Goal: Information Seeking & Learning: Learn about a topic

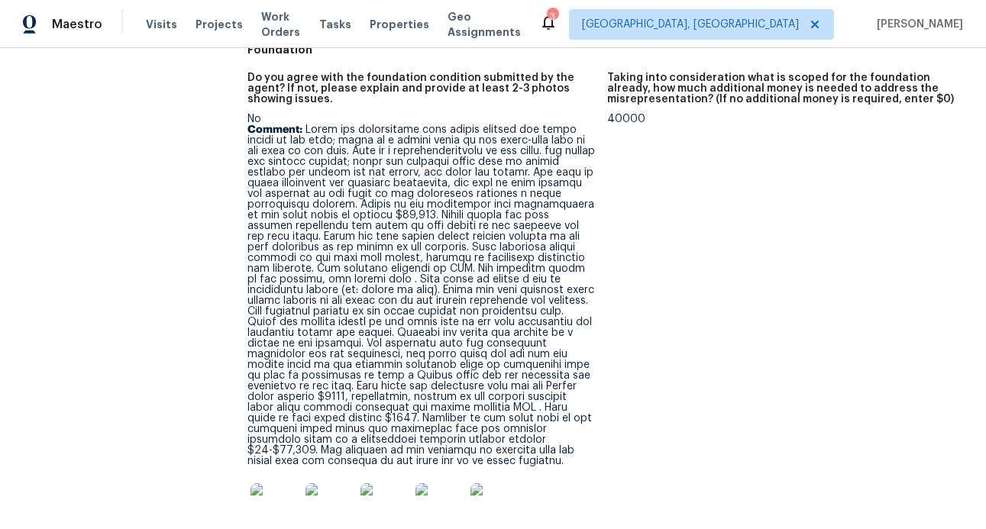
scroll to position [442, 0]
click at [273, 484] on img at bounding box center [274, 508] width 49 height 49
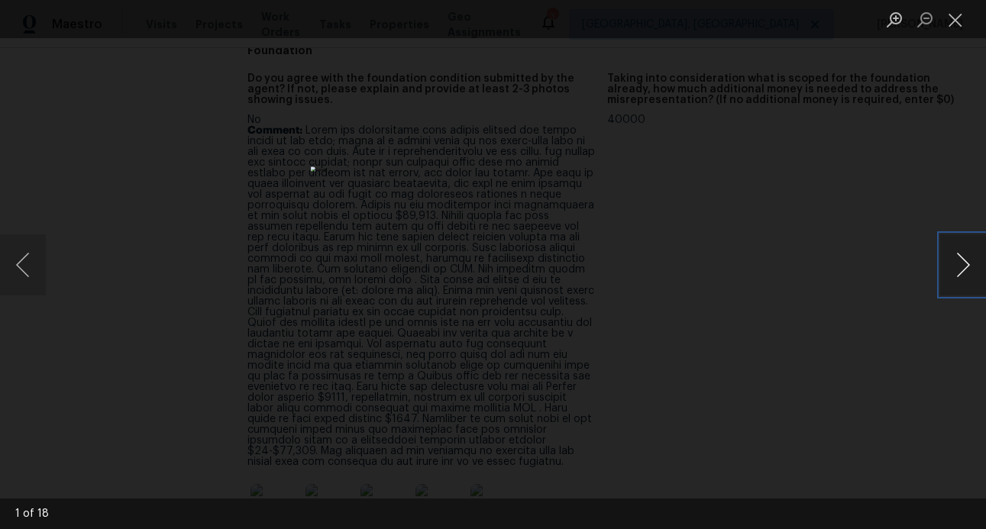
click at [970, 258] on button "Next image" at bounding box center [963, 264] width 46 height 61
click at [971, 259] on button "Next image" at bounding box center [963, 264] width 46 height 61
click at [960, 265] on button "Next image" at bounding box center [963, 264] width 46 height 61
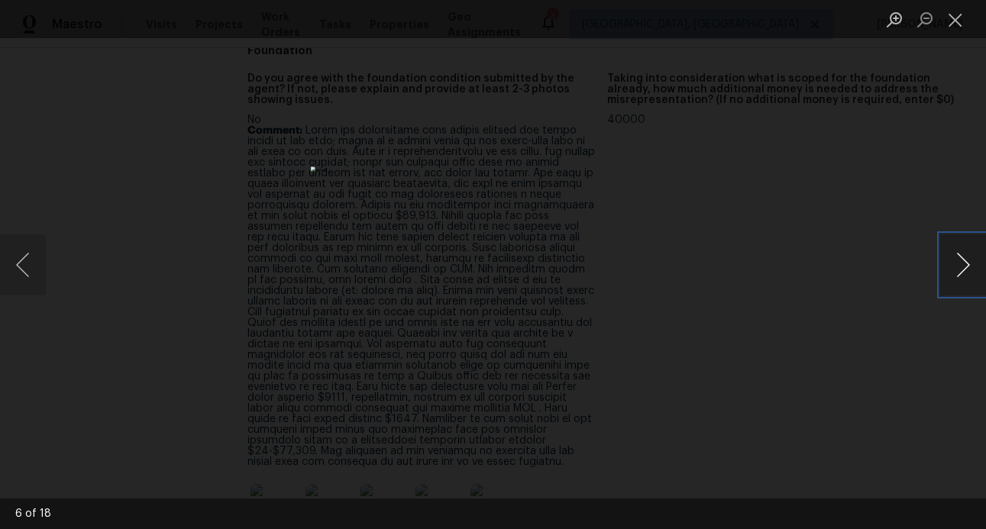
click at [960, 265] on button "Next image" at bounding box center [963, 264] width 46 height 61
click at [960, 268] on button "Next image" at bounding box center [963, 264] width 46 height 61
click at [959, 266] on button "Next image" at bounding box center [963, 264] width 46 height 61
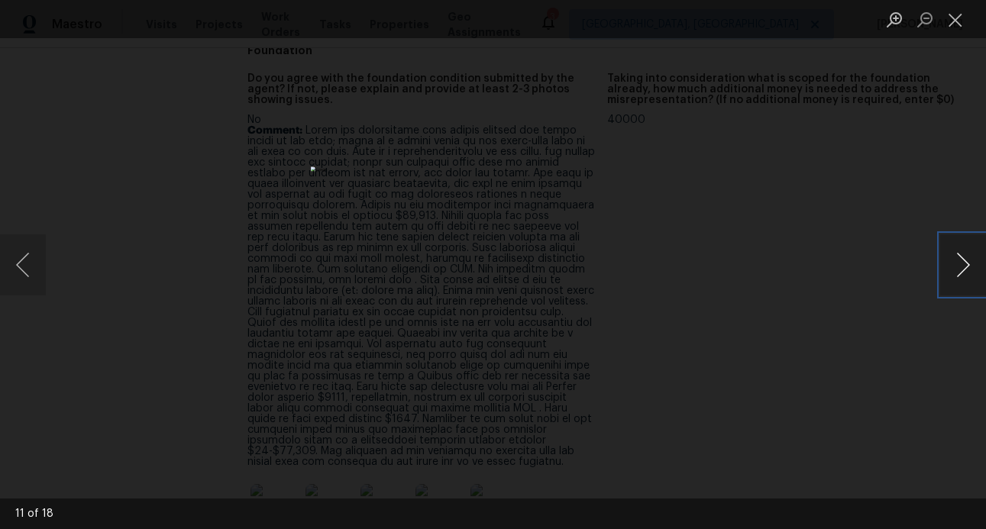
click at [959, 266] on button "Next image" at bounding box center [963, 264] width 46 height 61
click at [955, 244] on button "Next image" at bounding box center [963, 264] width 46 height 61
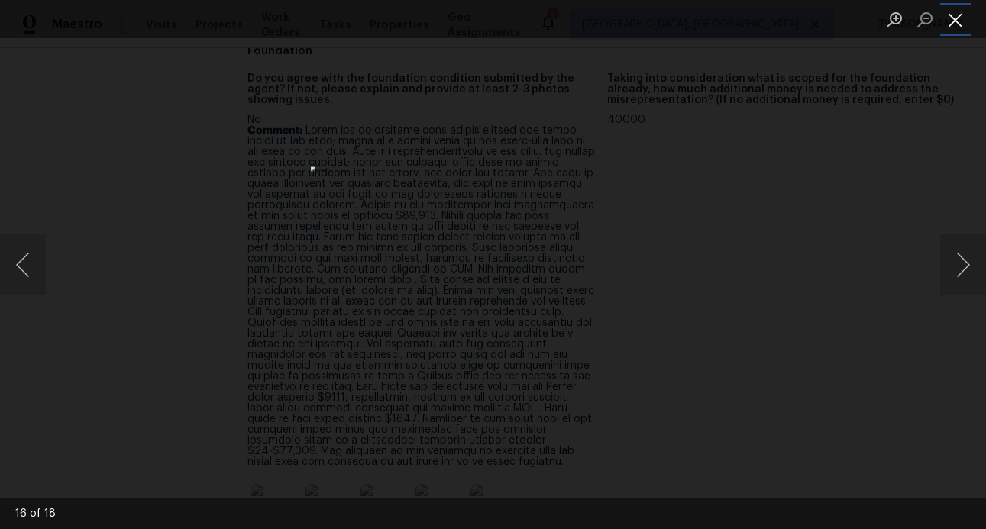
click at [941, 17] on button "Close lightbox" at bounding box center [955, 19] width 31 height 27
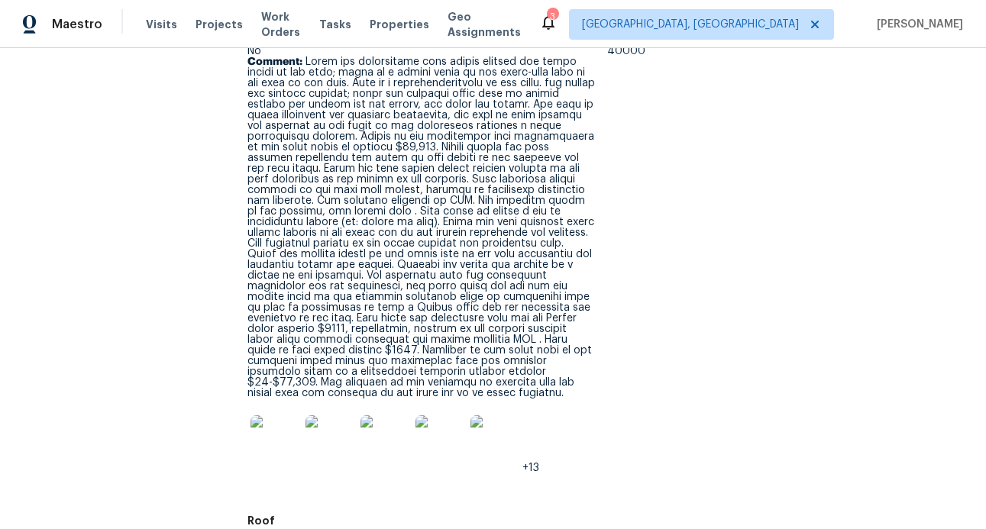
scroll to position [511, 0]
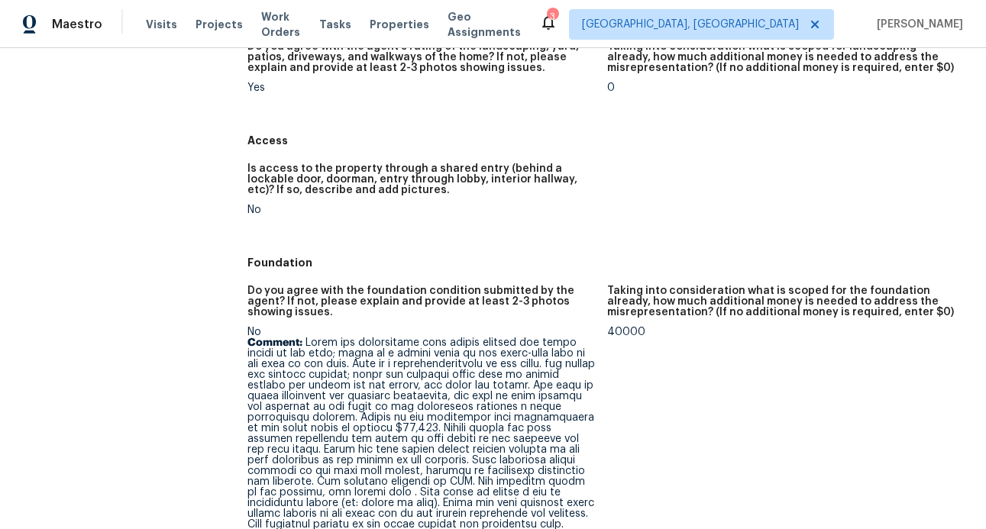
scroll to position [487, 0]
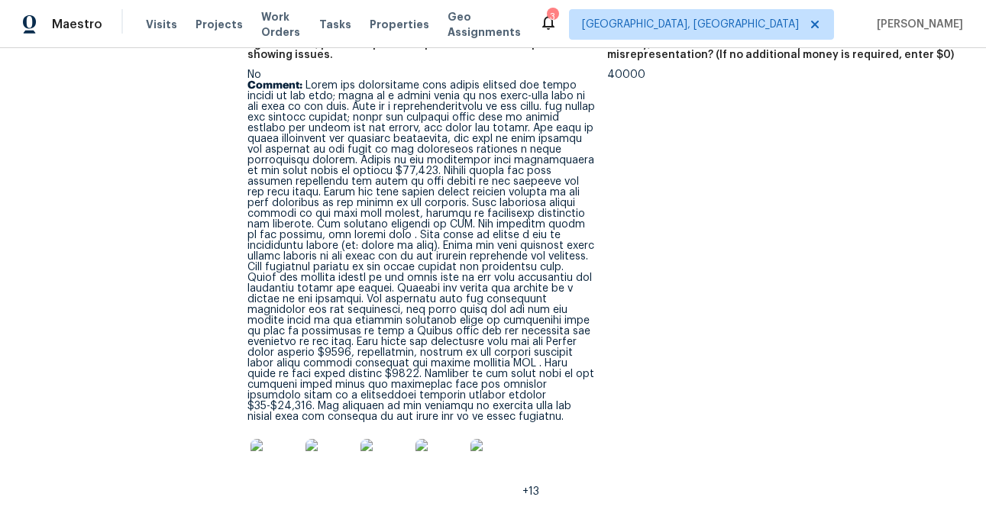
click at [284, 439] on img at bounding box center [274, 463] width 49 height 49
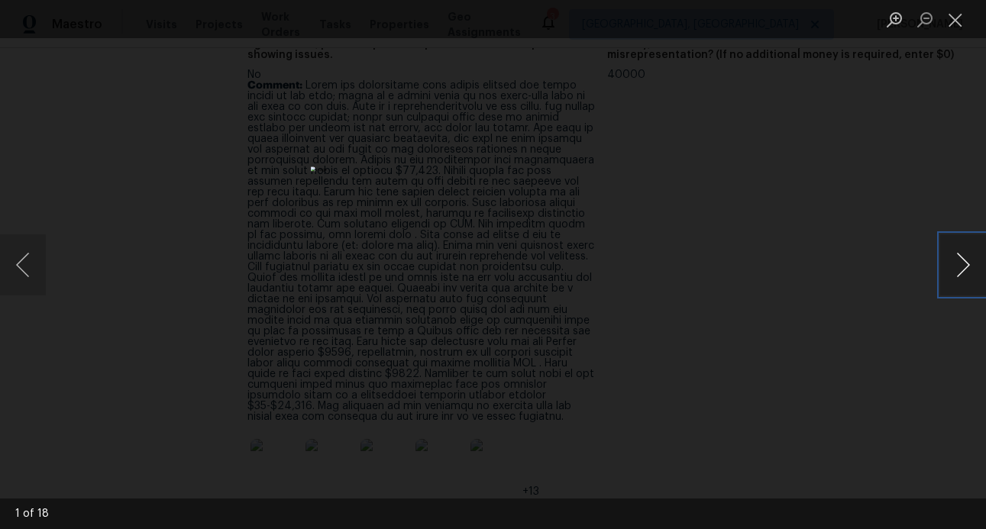
click at [950, 274] on button "Next image" at bounding box center [963, 264] width 46 height 61
click at [979, 273] on button "Next image" at bounding box center [963, 264] width 46 height 61
click at [963, 272] on button "Next image" at bounding box center [963, 264] width 46 height 61
click at [964, 253] on button "Next image" at bounding box center [963, 264] width 46 height 61
click at [953, 257] on button "Next image" at bounding box center [963, 264] width 46 height 61
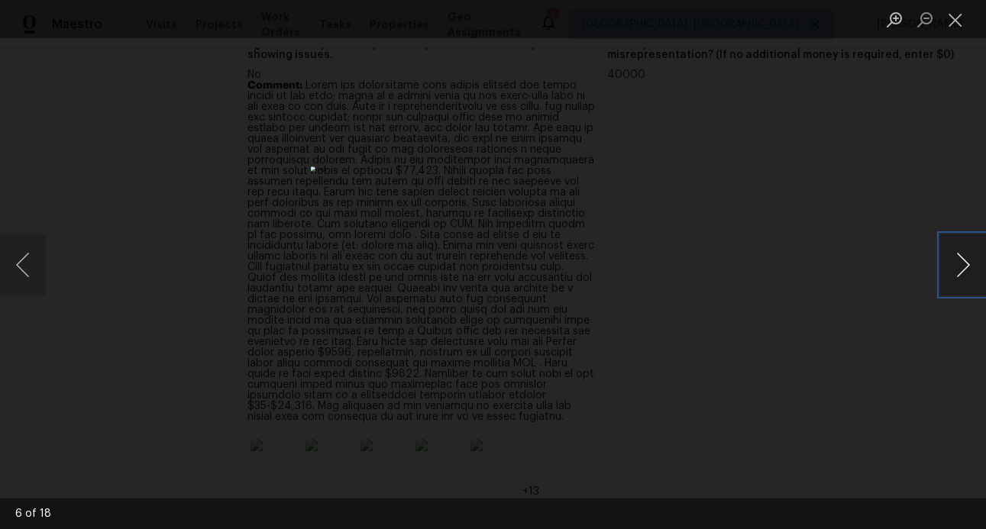
click at [953, 257] on button "Next image" at bounding box center [963, 264] width 46 height 61
click at [953, 259] on button "Next image" at bounding box center [963, 264] width 46 height 61
click at [960, 264] on button "Next image" at bounding box center [963, 264] width 46 height 61
click at [954, 263] on button "Next image" at bounding box center [963, 264] width 46 height 61
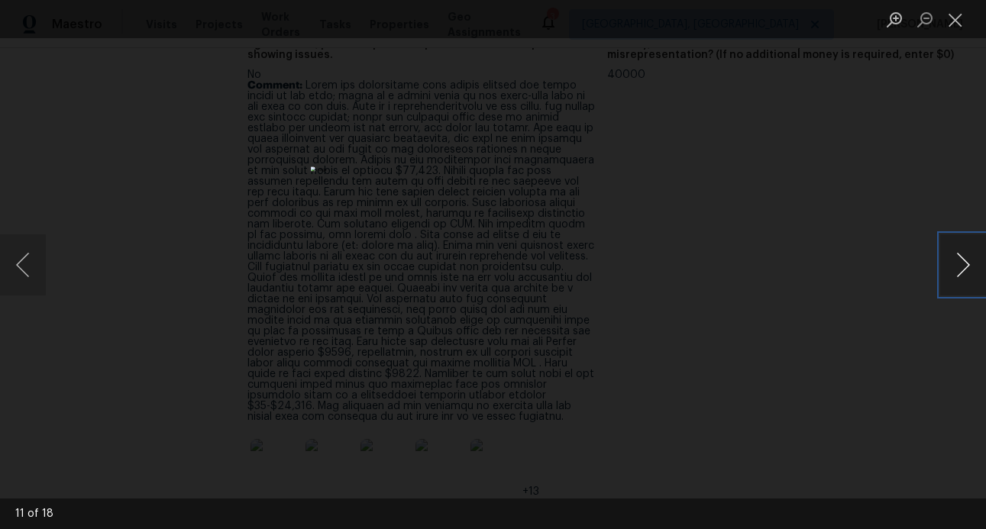
click at [956, 263] on button "Next image" at bounding box center [963, 264] width 46 height 61
click at [970, 275] on button "Next image" at bounding box center [963, 264] width 46 height 61
click at [948, 275] on button "Next image" at bounding box center [963, 264] width 46 height 61
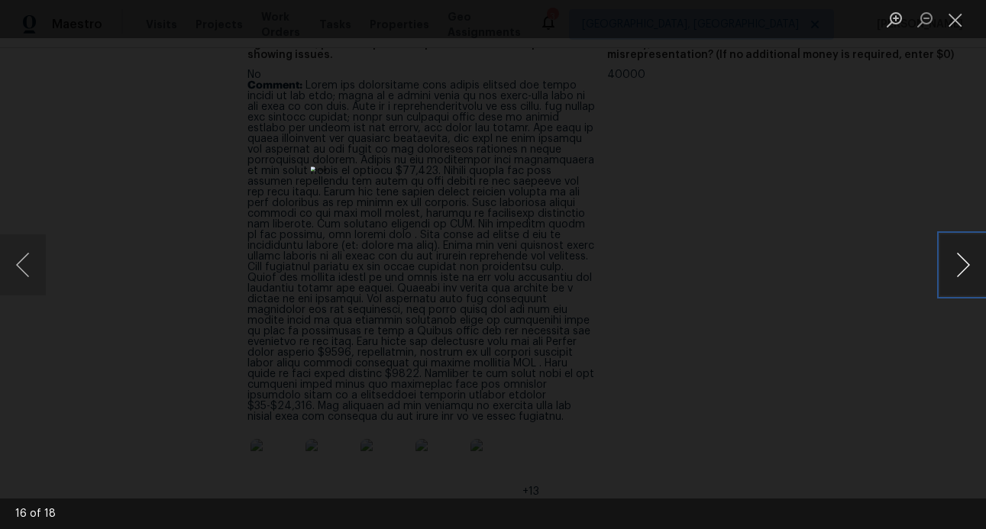
click at [948, 275] on button "Next image" at bounding box center [963, 264] width 46 height 61
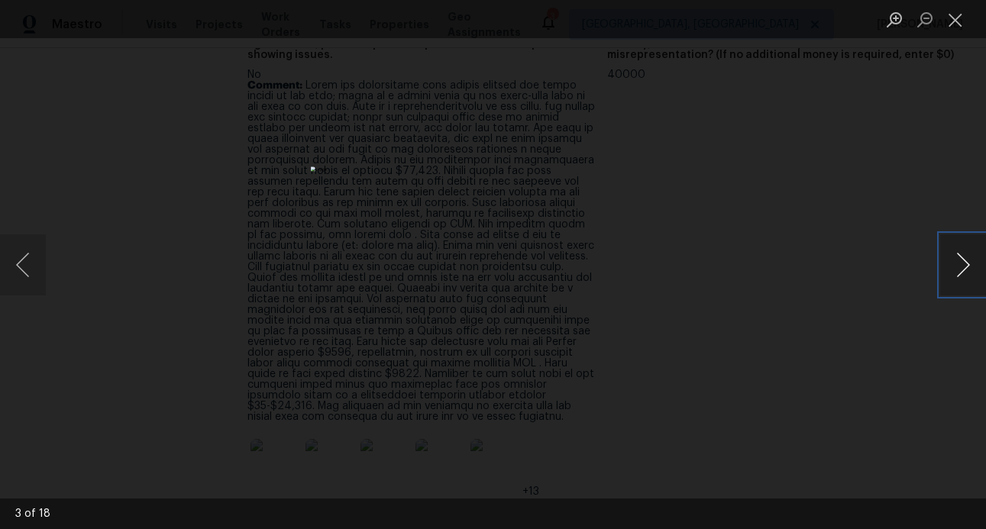
click at [948, 275] on button "Next image" at bounding box center [963, 264] width 46 height 61
click at [957, 11] on button "Close lightbox" at bounding box center [955, 19] width 31 height 27
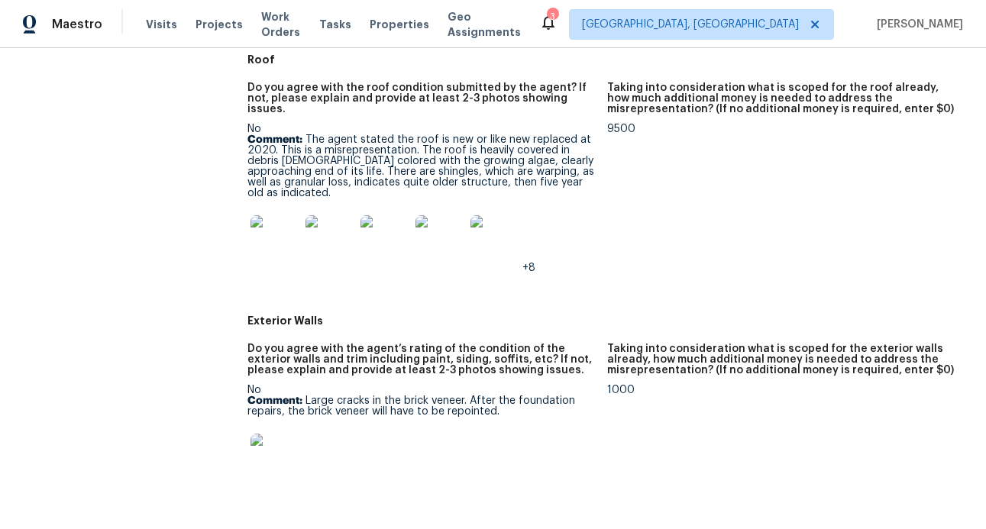
scroll to position [970, 0]
click at [276, 217] on img at bounding box center [274, 241] width 49 height 49
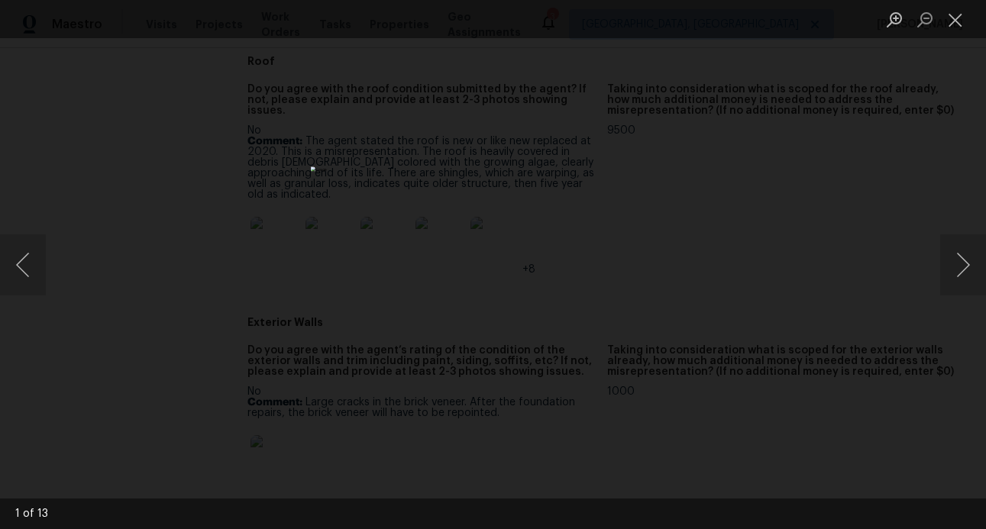
click at [848, 250] on div "Lightbox" at bounding box center [493, 264] width 986 height 529
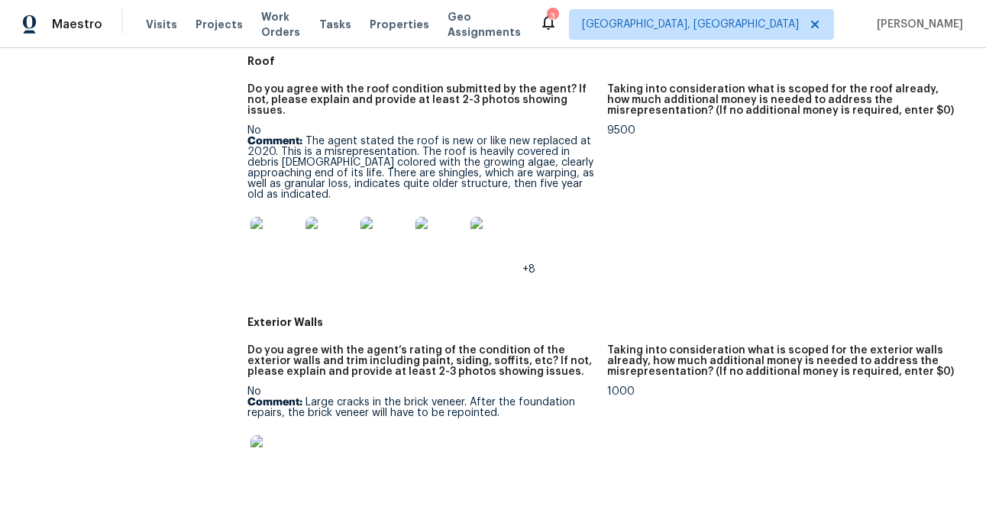
click at [268, 435] on img at bounding box center [274, 459] width 49 height 49
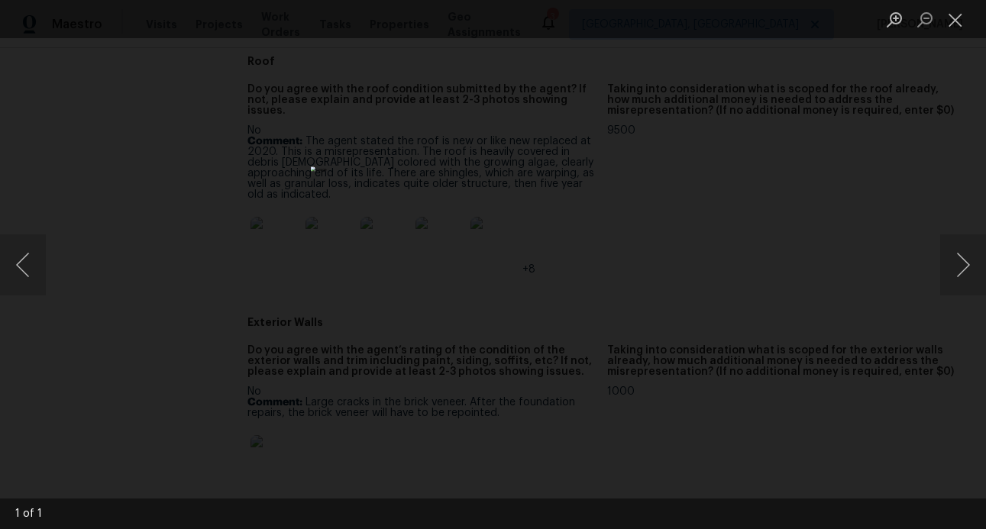
click at [883, 211] on div "Lightbox" at bounding box center [493, 264] width 986 height 529
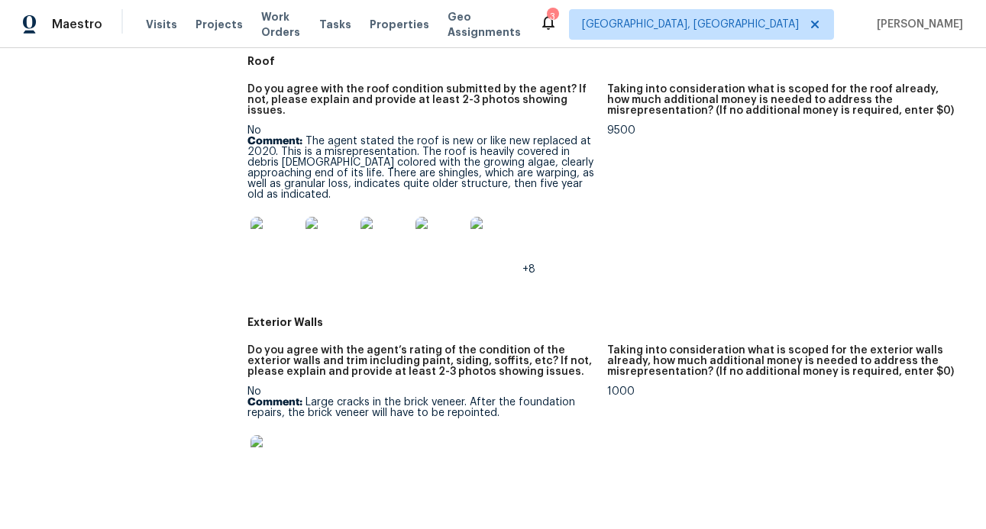
click at [281, 217] on img at bounding box center [274, 241] width 49 height 49
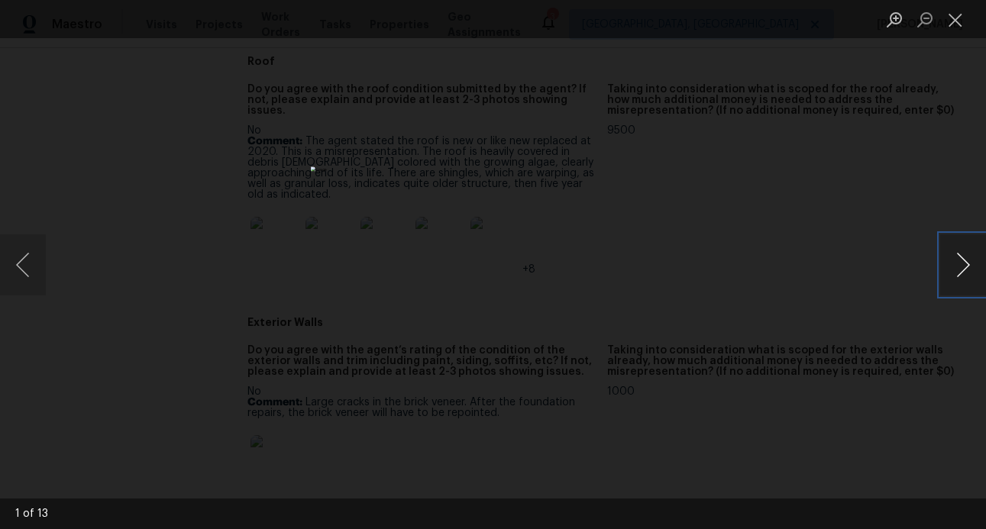
click at [966, 264] on button "Next image" at bounding box center [963, 264] width 46 height 61
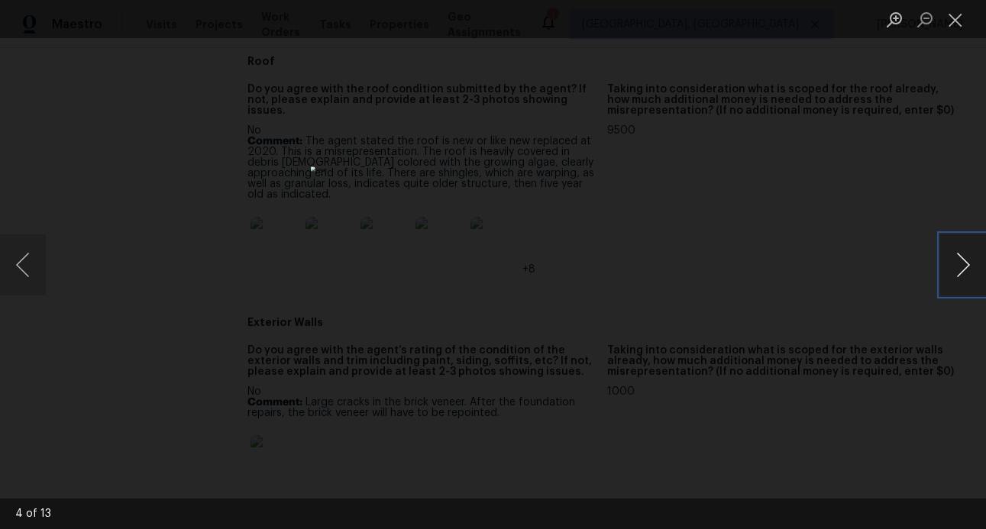
click at [966, 263] on button "Next image" at bounding box center [963, 264] width 46 height 61
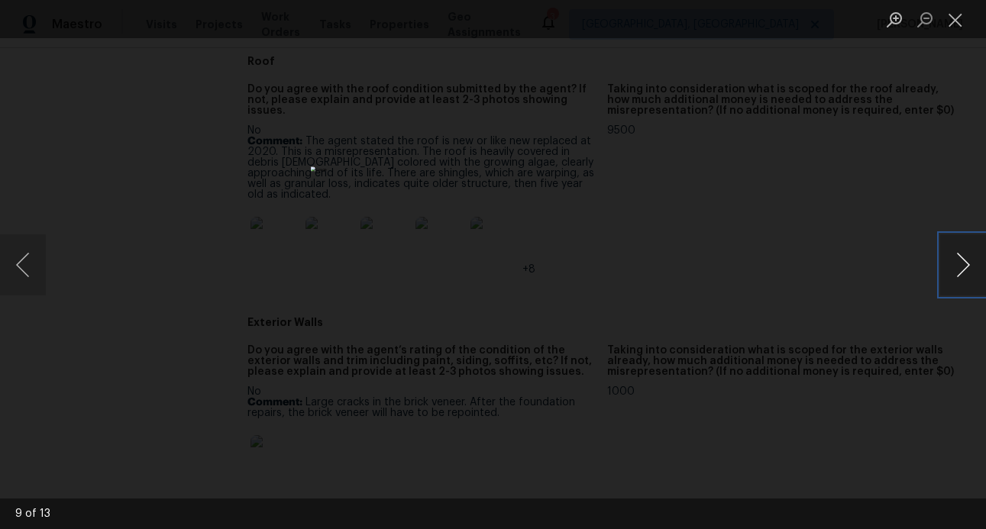
click at [966, 263] on button "Next image" at bounding box center [963, 264] width 46 height 61
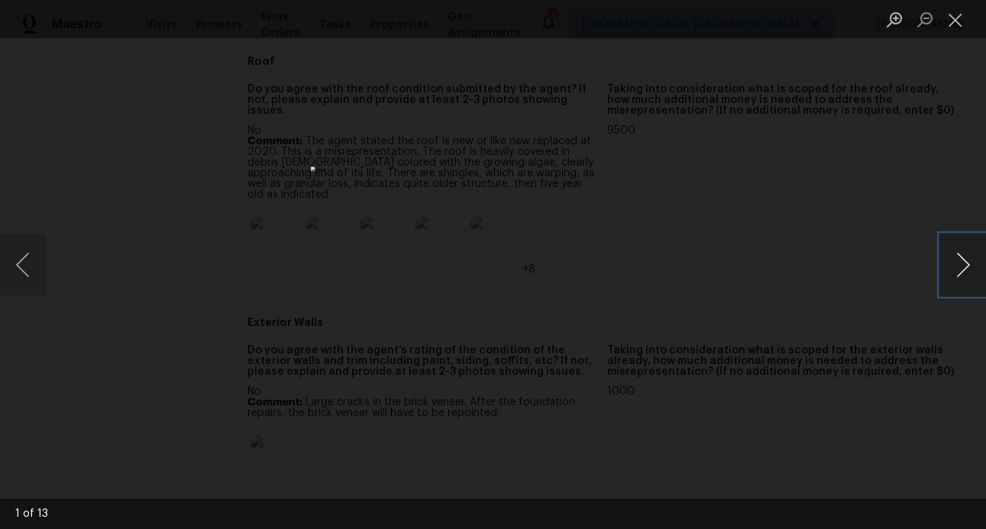
click at [966, 263] on button "Next image" at bounding box center [963, 264] width 46 height 61
